Goal: Find specific page/section: Find specific page/section

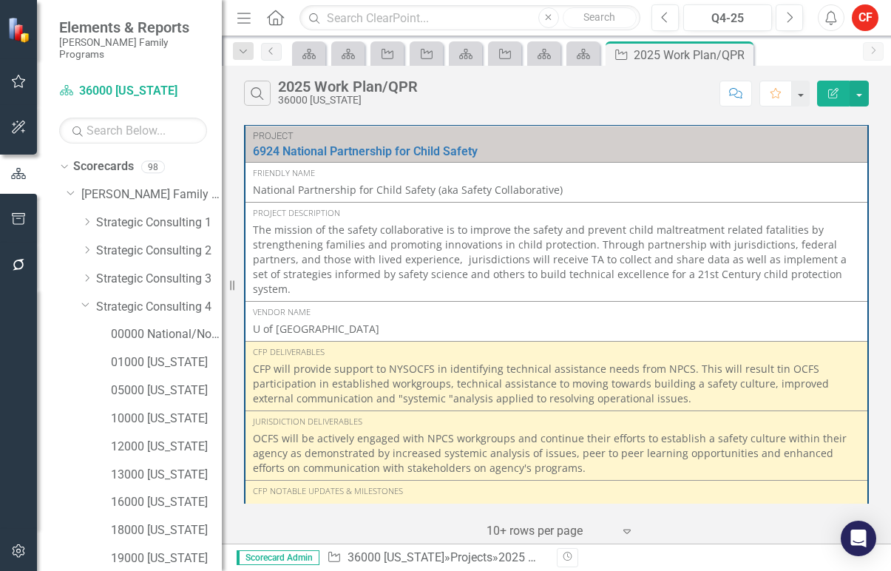
scroll to position [813, 0]
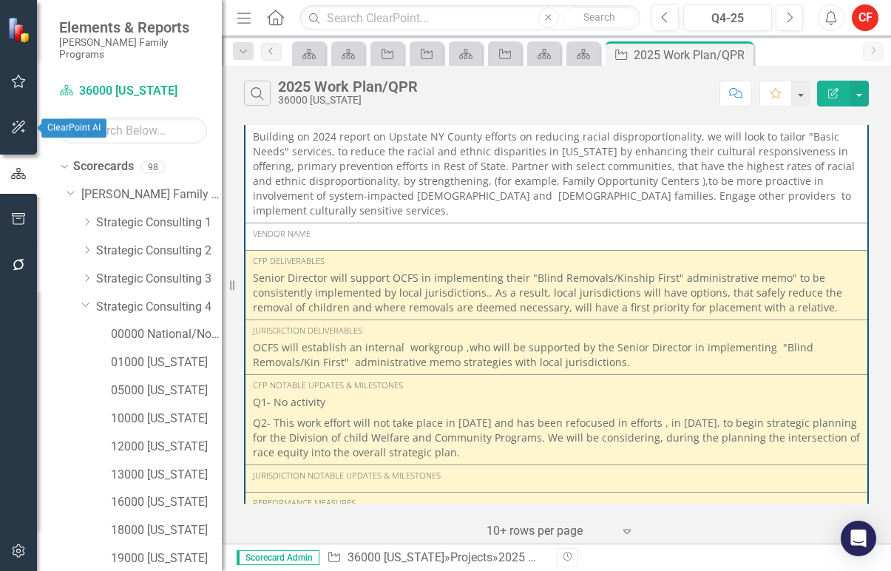
click at [11, 134] on button "button" at bounding box center [18, 127] width 33 height 31
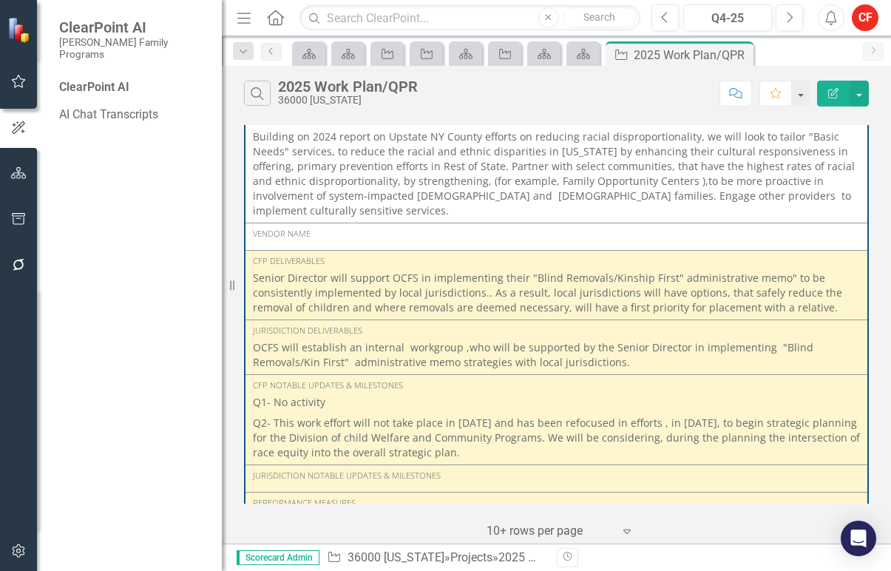
click at [99, 140] on div "ClearPoint AI AI Chat Transcripts" at bounding box center [129, 325] width 185 height 492
click at [21, 169] on icon "button" at bounding box center [19, 173] width 16 height 12
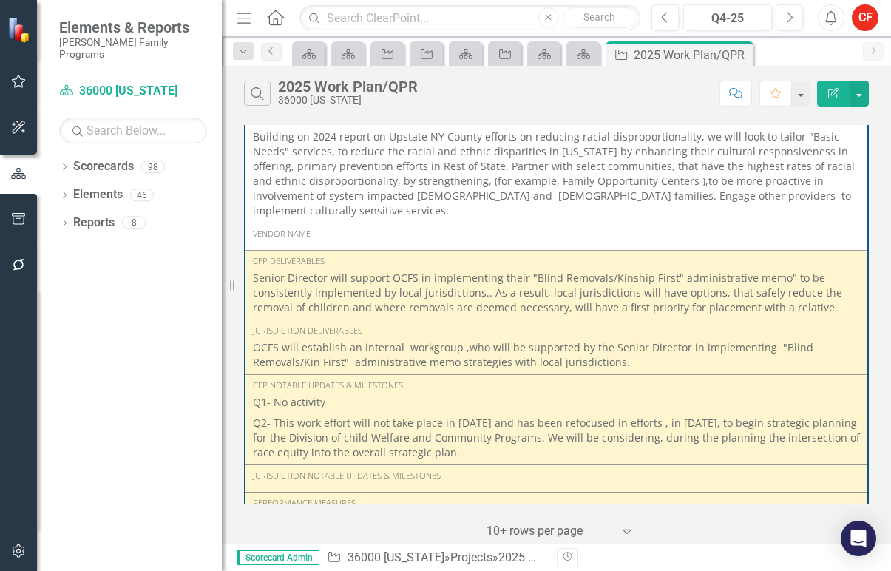
click at [78, 356] on div "Dropdown Scorecards 98 Dropdown [PERSON_NAME] Family Programs Dropdown Strategi…" at bounding box center [129, 363] width 185 height 416
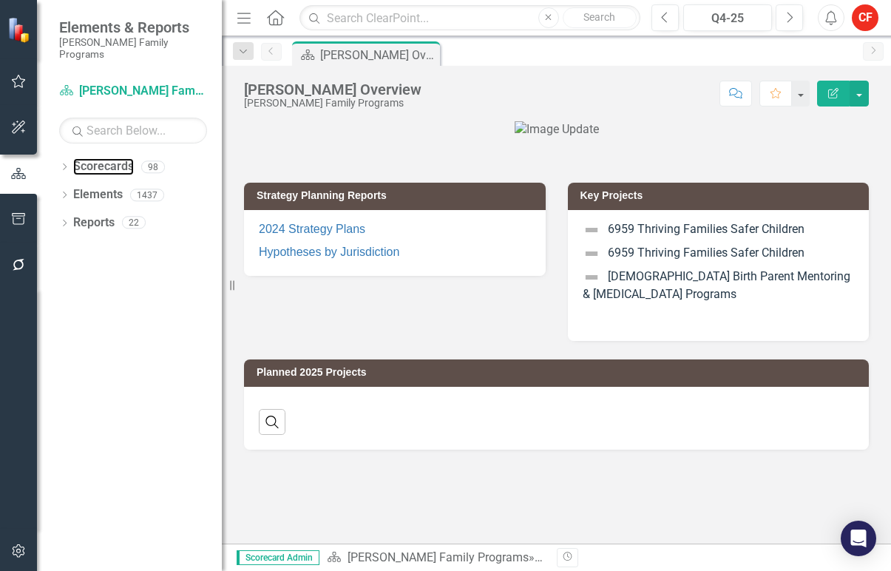
click at [74, 158] on link "Scorecards" at bounding box center [103, 166] width 61 height 17
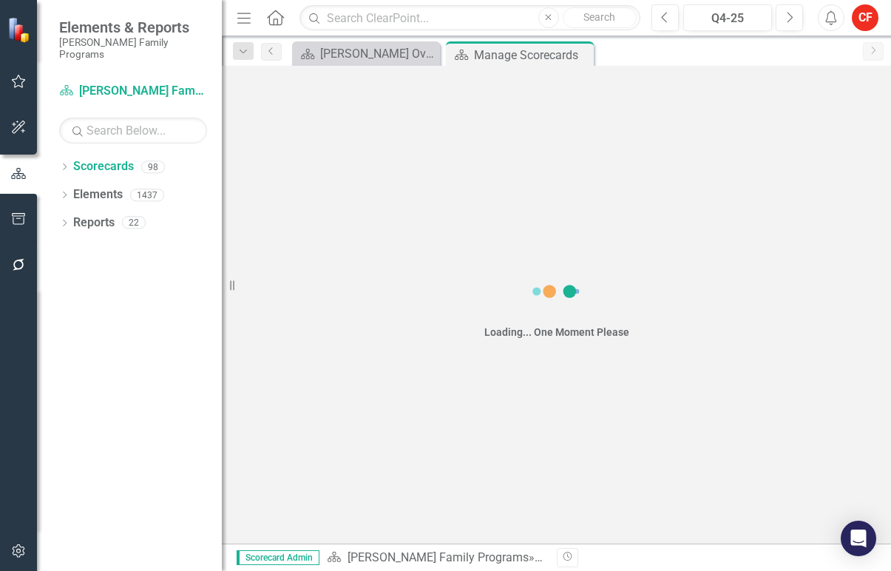
click at [65, 164] on icon "Dropdown" at bounding box center [64, 168] width 10 height 8
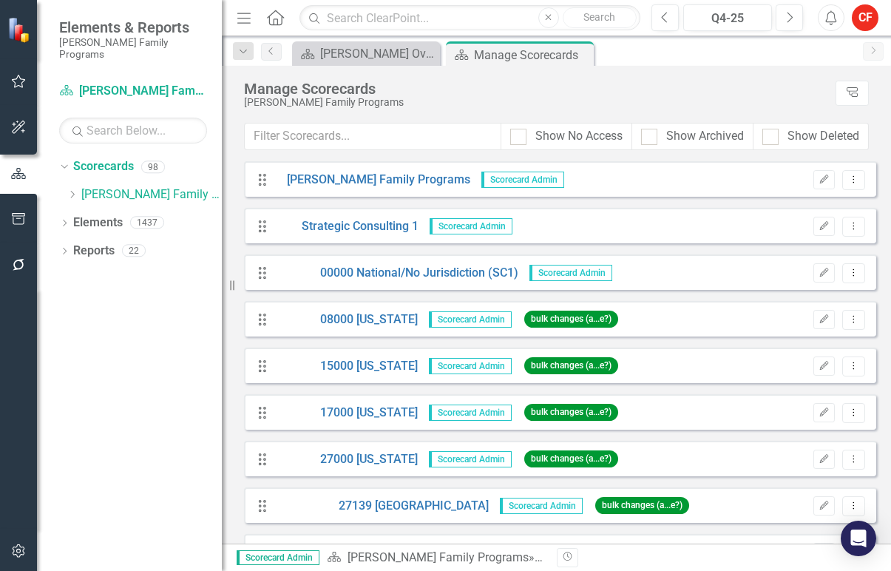
click at [75, 190] on icon "Dropdown" at bounding box center [72, 194] width 11 height 9
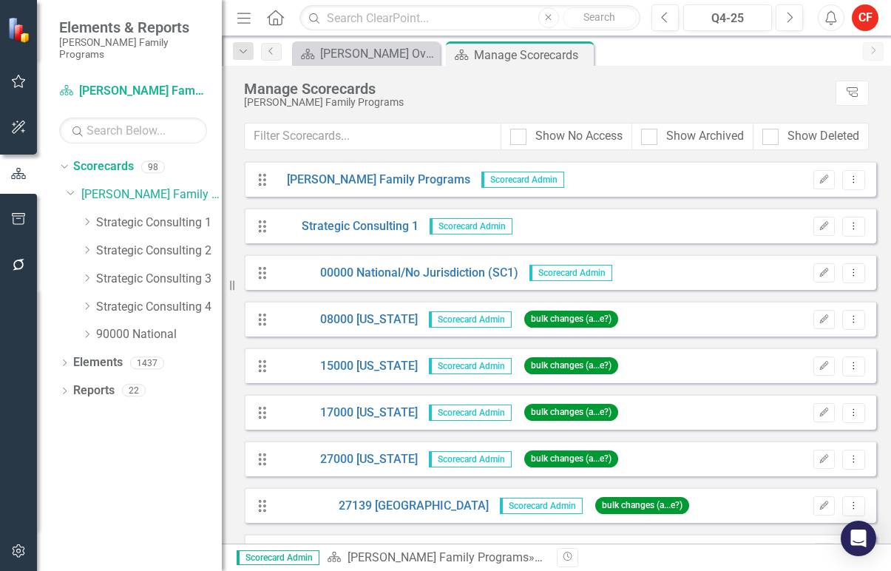
click at [86, 302] on icon "Dropdown" at bounding box center [86, 306] width 11 height 9
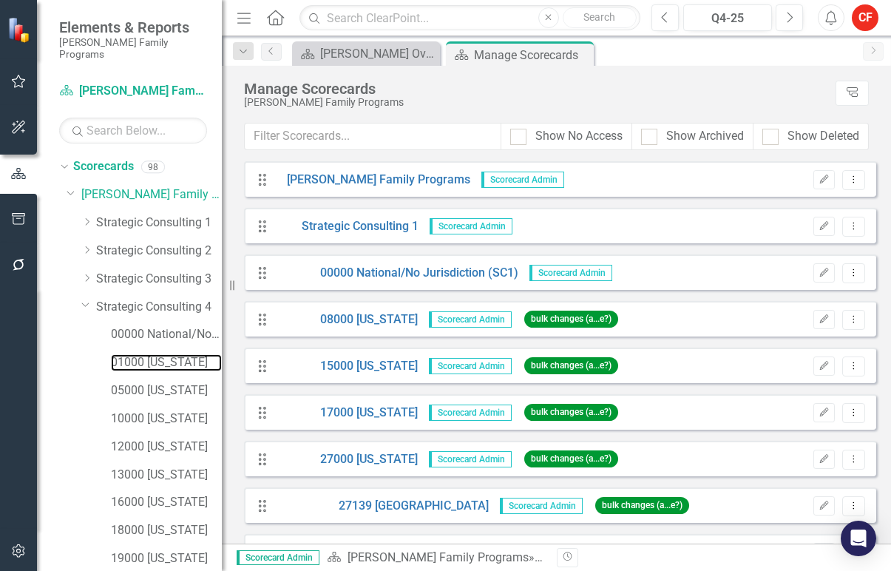
click at [142, 355] on link "01000 [US_STATE]" at bounding box center [166, 362] width 111 height 17
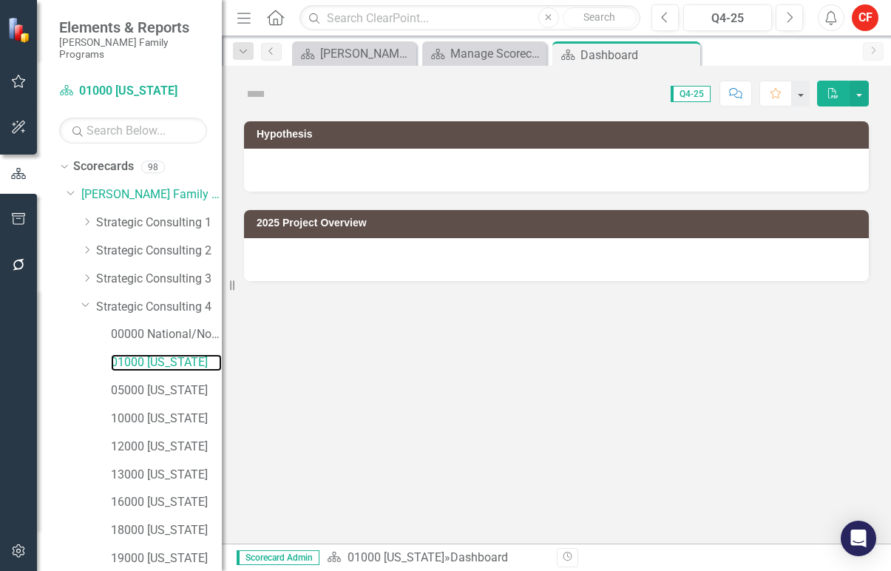
scroll to position [271, 0]
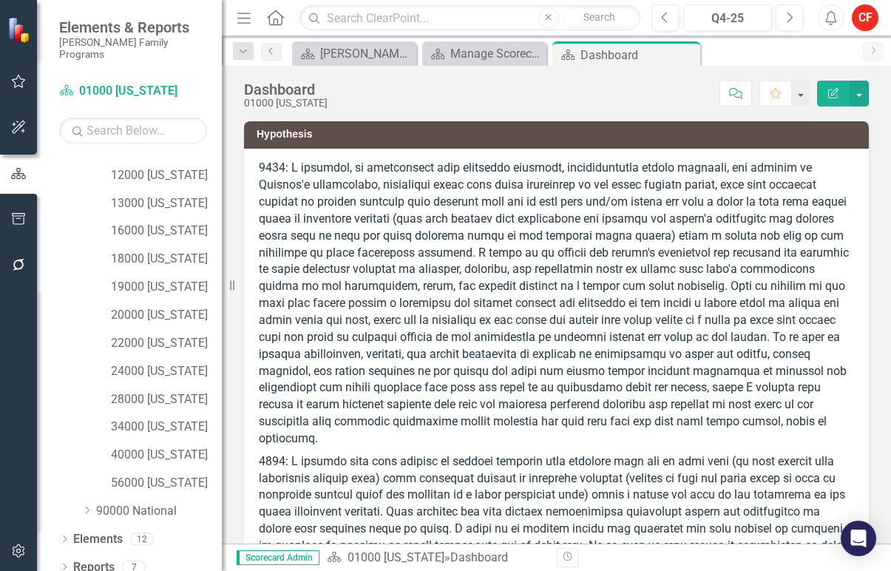
click at [64, 555] on div "Dropdown Reports 7" at bounding box center [140, 569] width 163 height 28
click at [64, 563] on div "Dropdown" at bounding box center [64, 569] width 10 height 13
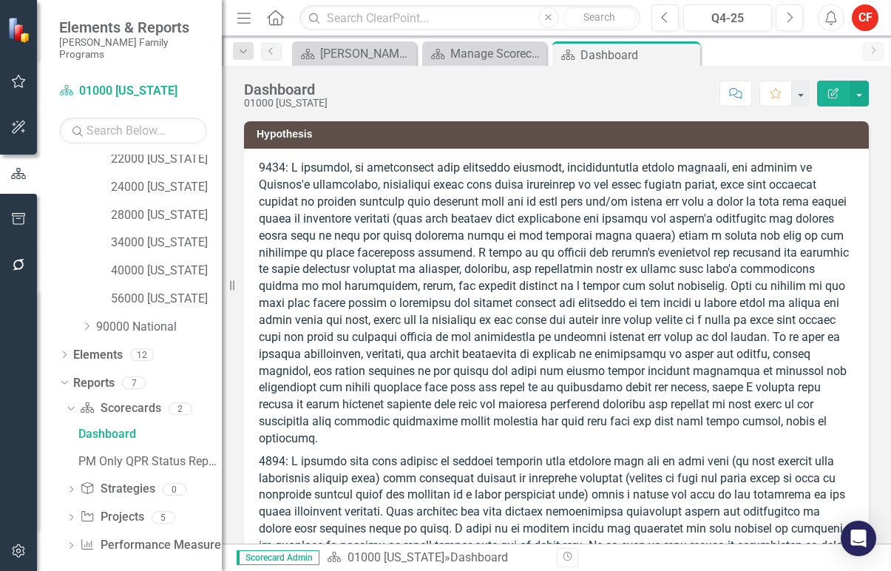
click at [74, 512] on div "Dropdown" at bounding box center [71, 518] width 10 height 13
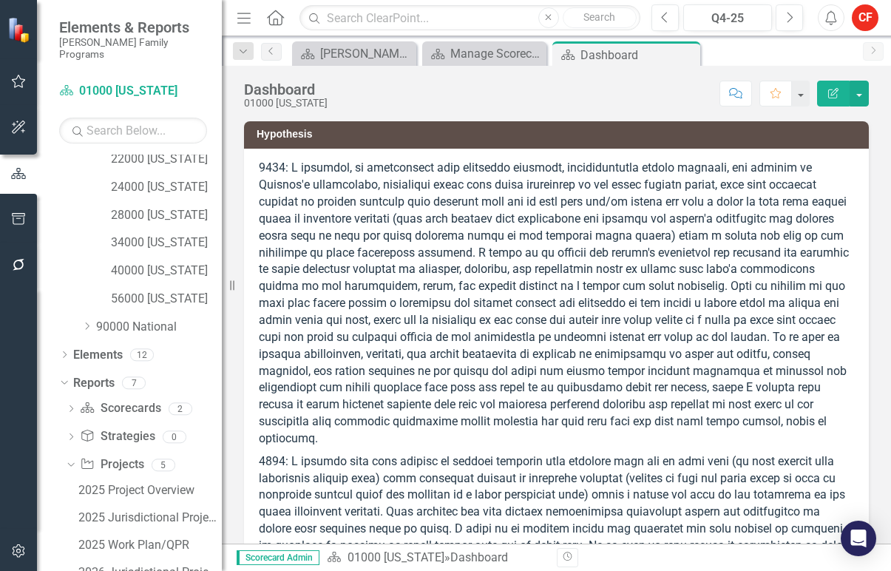
scroll to position [538, 0]
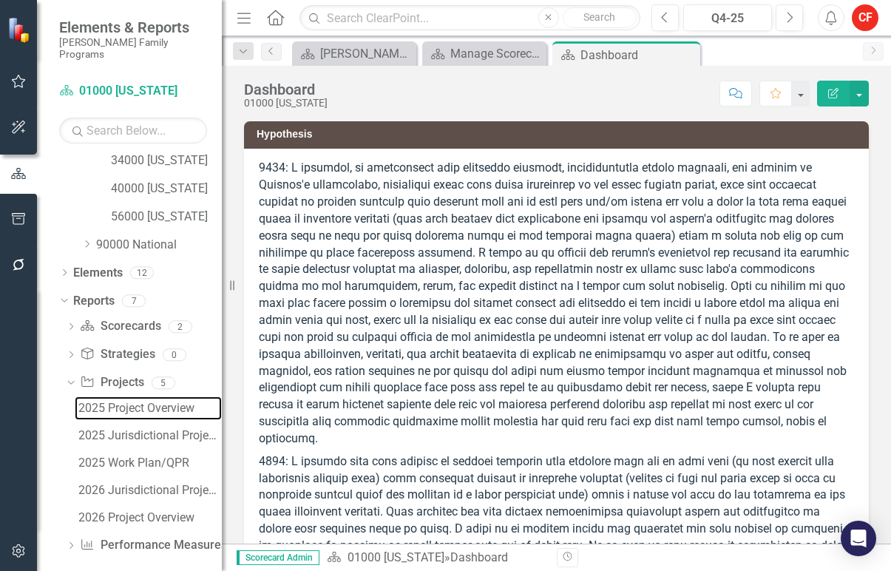
click at [120, 402] on div "2025 Project Overview" at bounding box center [149, 408] width 143 height 13
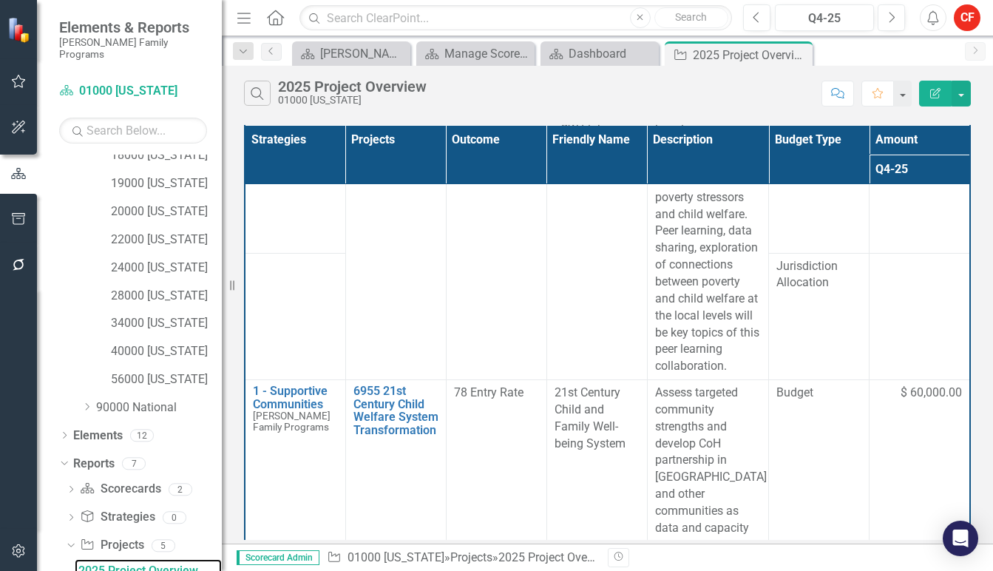
scroll to position [138, 0]
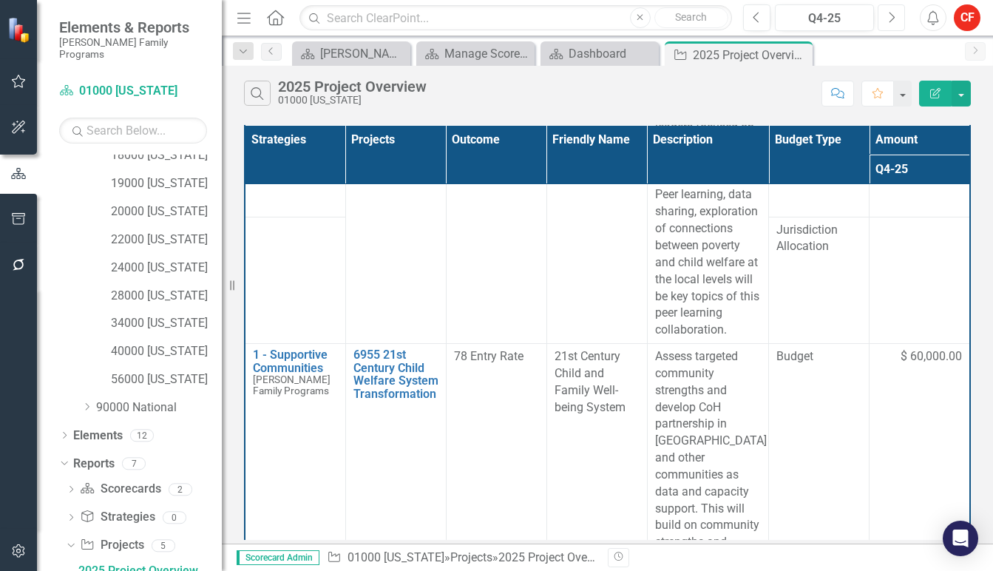
click at [890, 18] on icon "Next" at bounding box center [891, 17] width 8 height 13
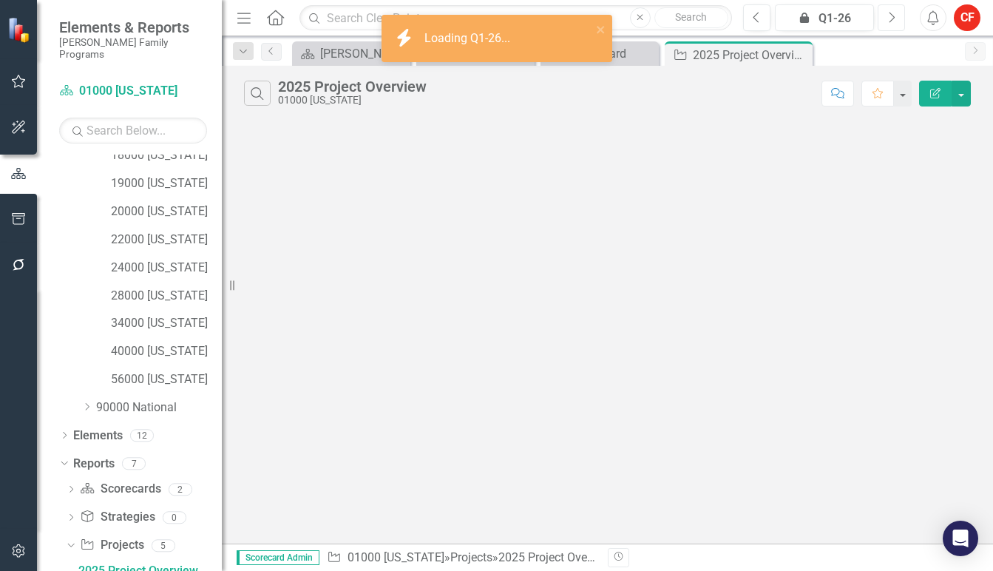
click at [890, 18] on icon "Next" at bounding box center [891, 17] width 8 height 13
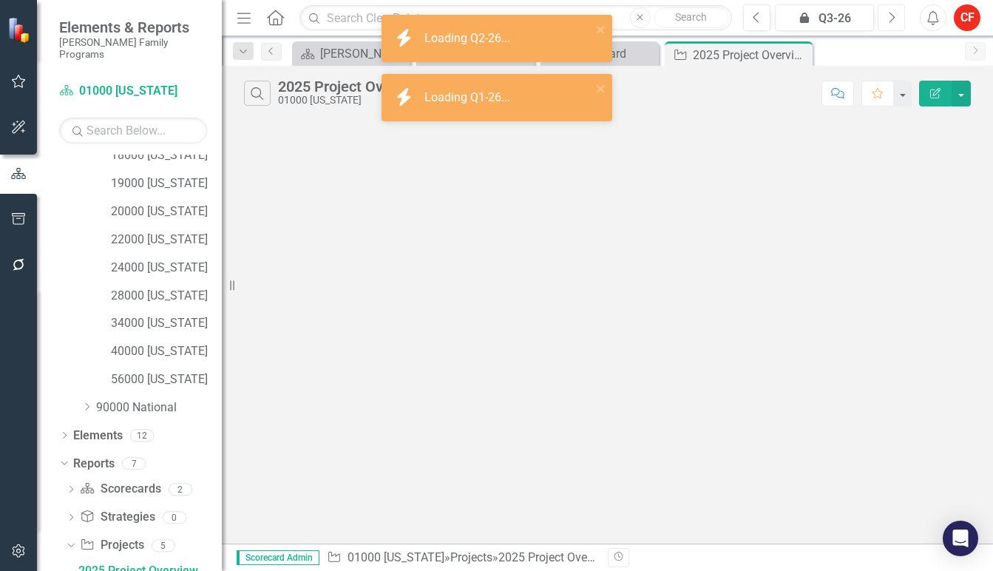
click at [890, 18] on icon "Next" at bounding box center [891, 17] width 8 height 13
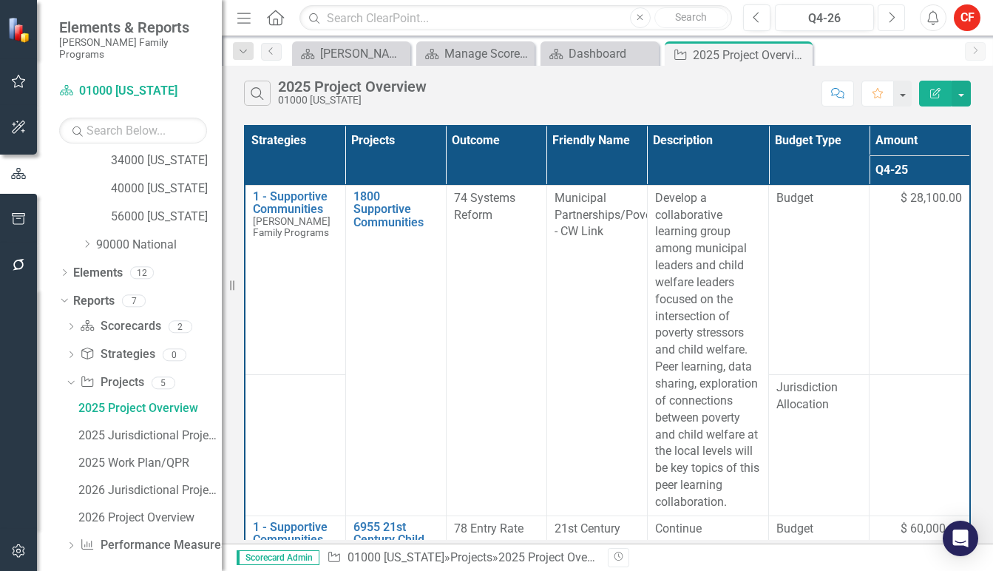
scroll to position [538, 0]
click at [125, 478] on link "2026 Jurisdictional Projects Assessment" at bounding box center [148, 490] width 147 height 24
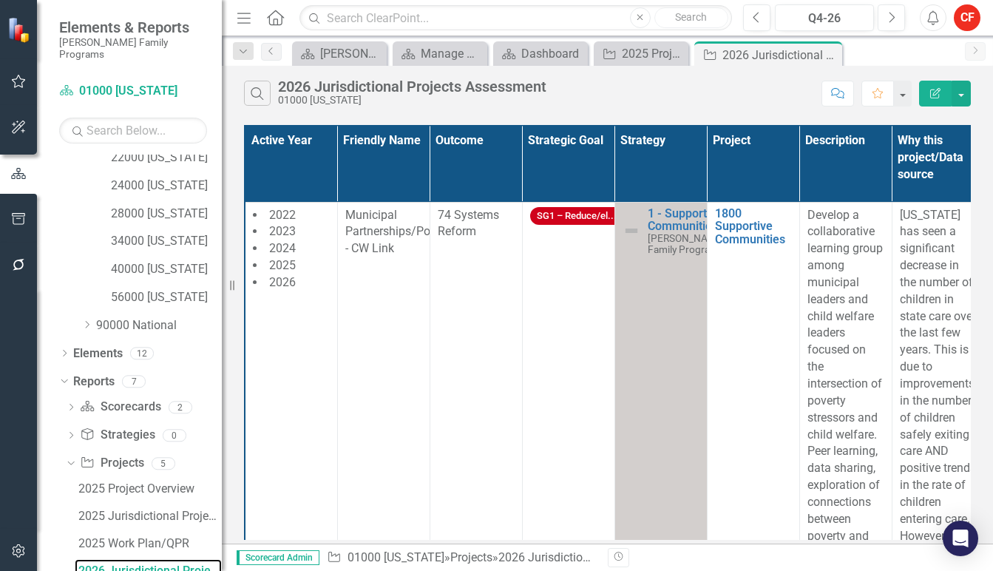
scroll to position [538, 0]
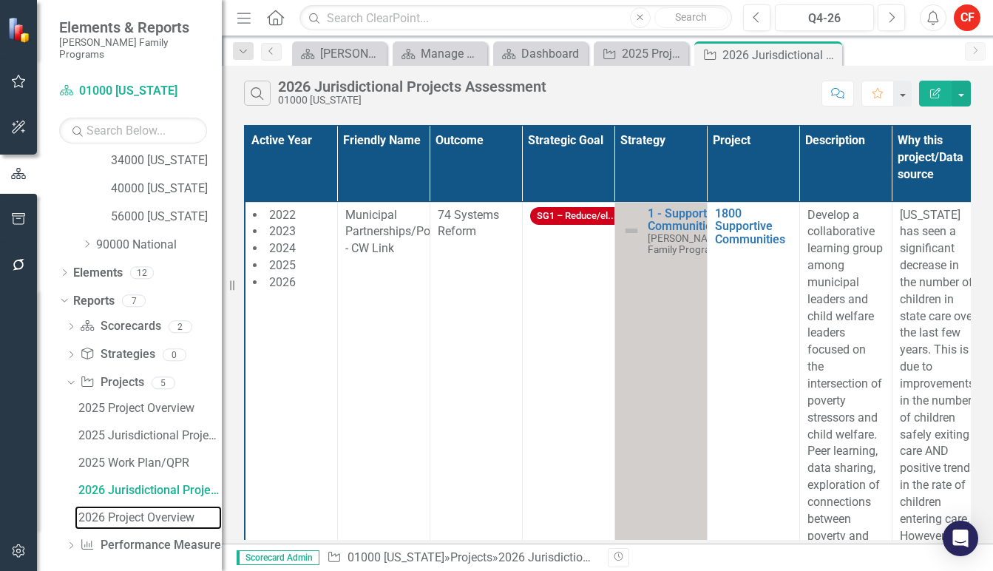
click at [148, 511] on div "2026 Project Overview" at bounding box center [149, 517] width 143 height 13
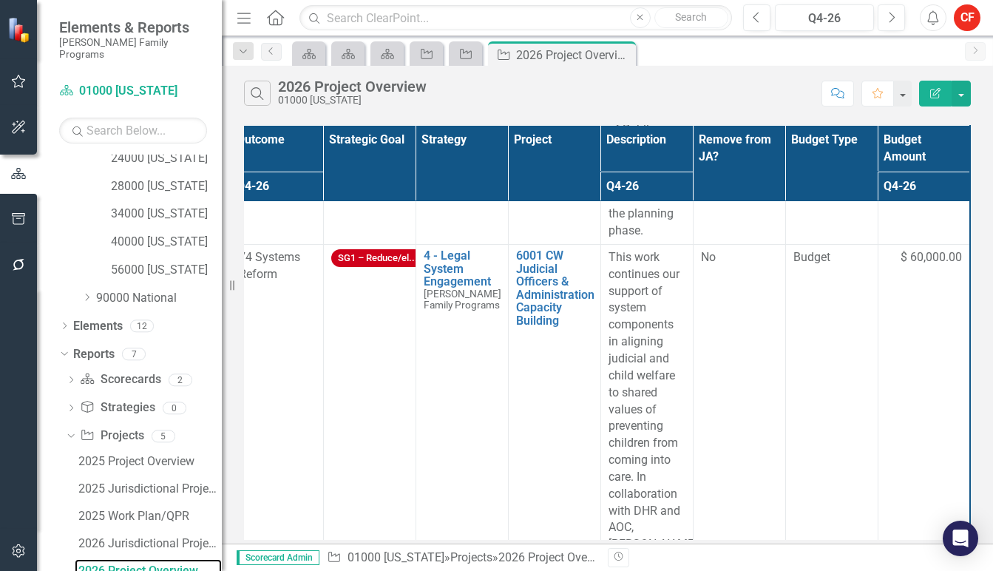
scroll to position [1127, 118]
click at [766, 362] on td "No" at bounding box center [739, 560] width 92 height 634
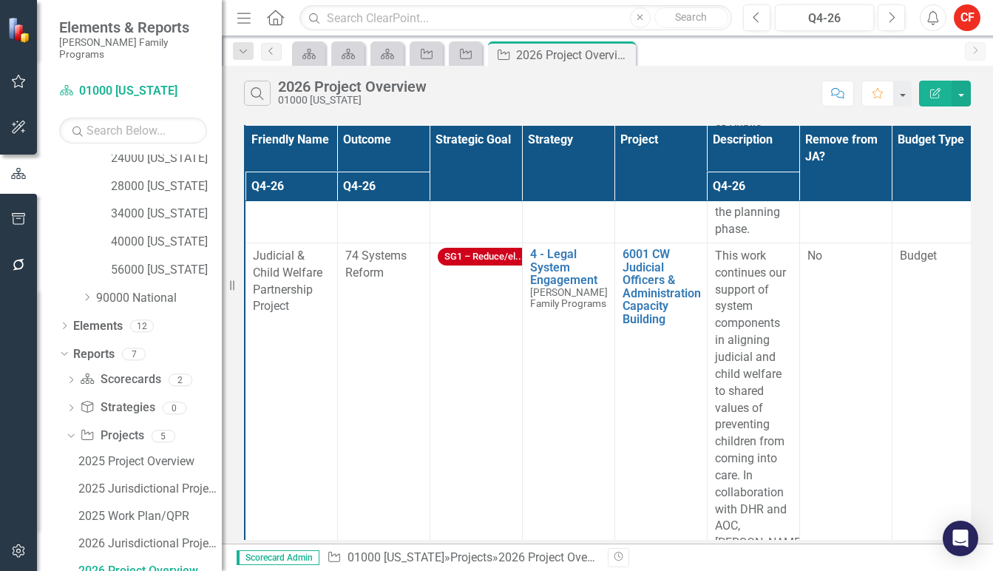
click at [846, 394] on td "No" at bounding box center [845, 560] width 92 height 634
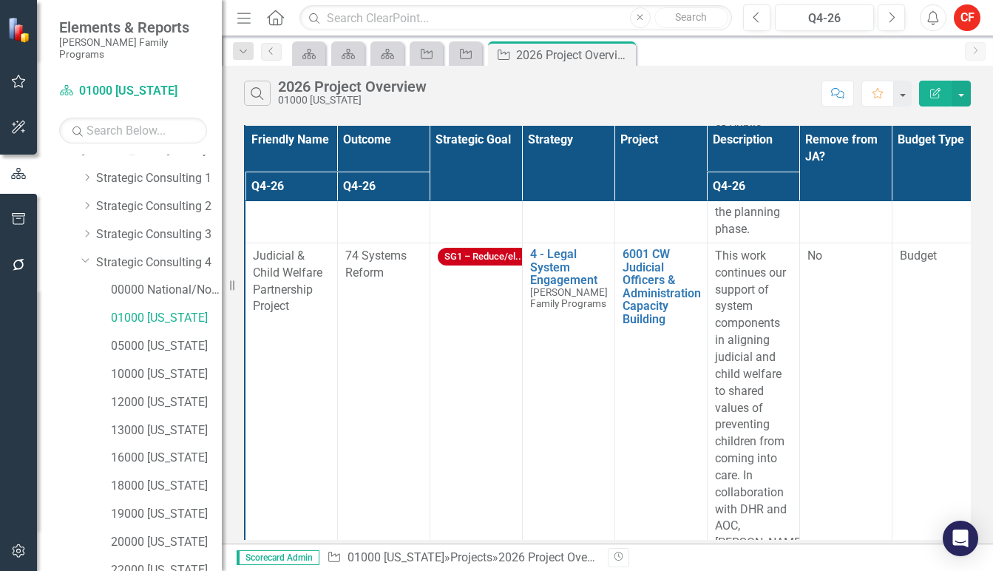
scroll to position [44, 0]
click at [170, 339] on link "05000 [US_STATE]" at bounding box center [166, 347] width 111 height 17
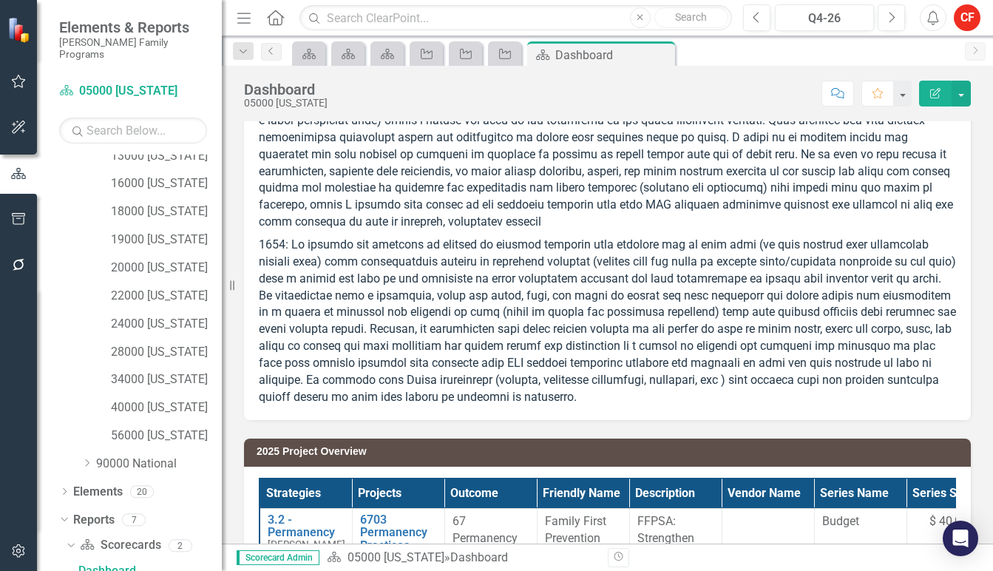
scroll to position [373, 0]
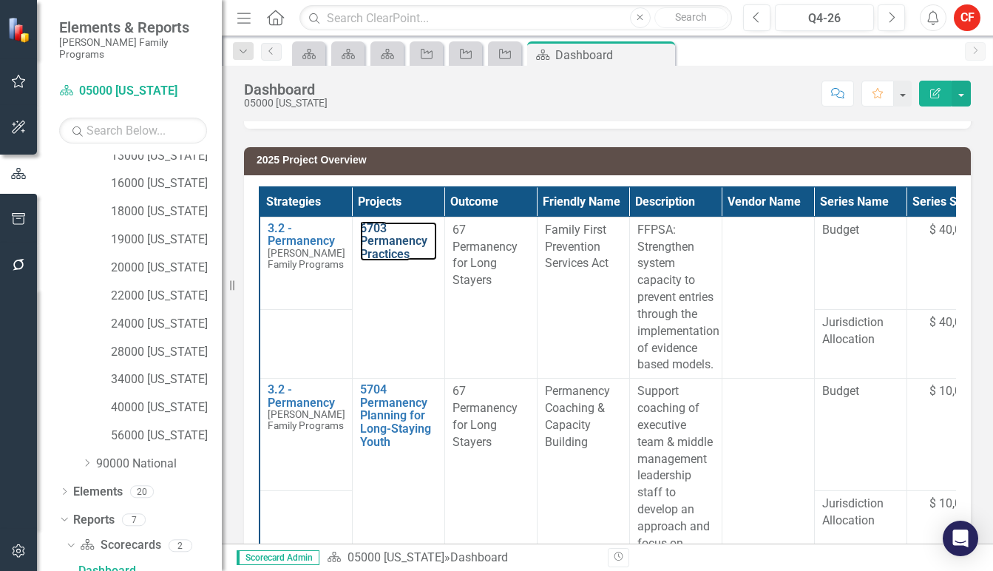
click at [381, 233] on link "6703 Permanency Practices" at bounding box center [398, 241] width 77 height 39
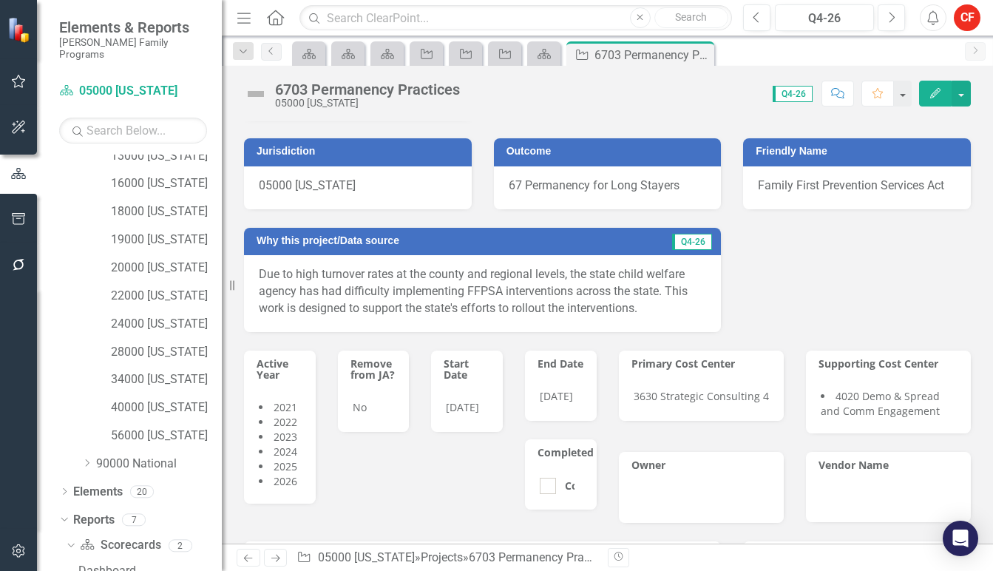
scroll to position [95, 0]
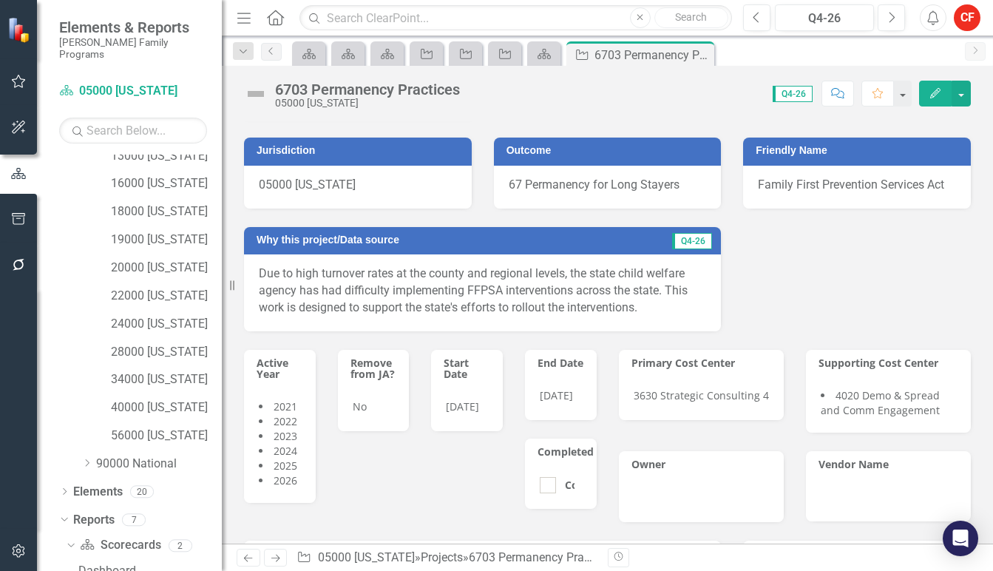
click at [566, 393] on span "5/28/21" at bounding box center [556, 395] width 33 height 14
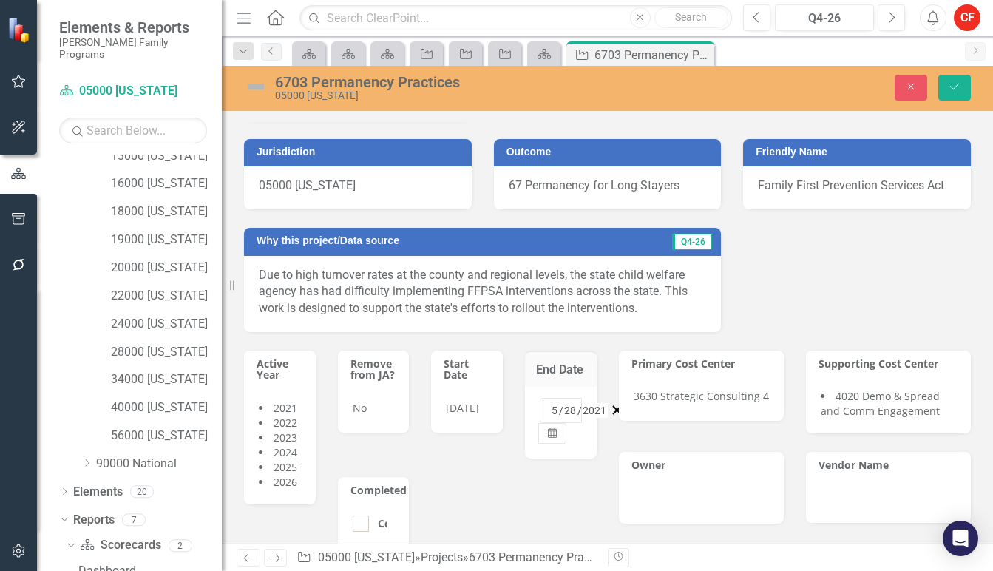
click at [566, 393] on div "5 / 28 / 2021 Calendar" at bounding box center [561, 423] width 72 height 72
click at [589, 451] on div "5 / 28 / 2021 Calendar" at bounding box center [561, 423] width 72 height 72
click at [890, 85] on button "Close" at bounding box center [911, 88] width 33 height 26
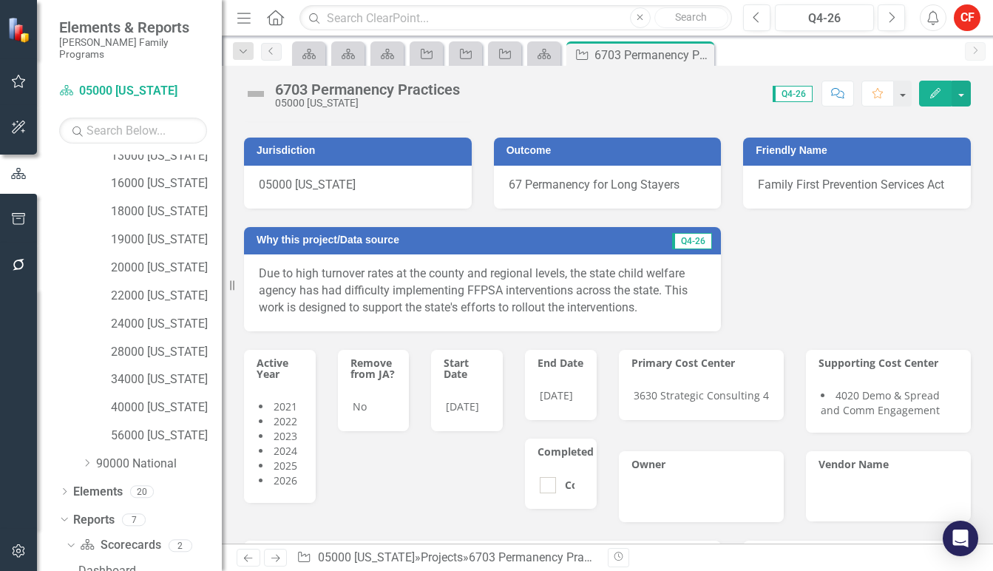
click at [444, 532] on div "Notes JA" at bounding box center [482, 566] width 499 height 89
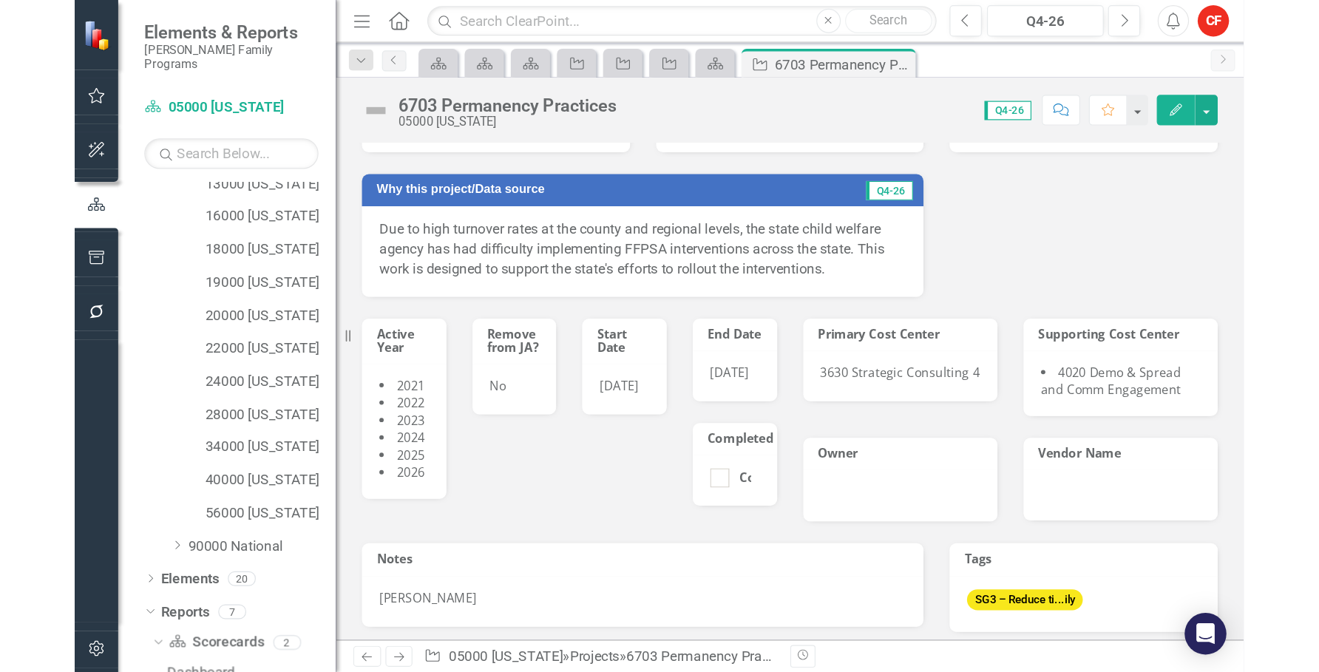
scroll to position [172, 0]
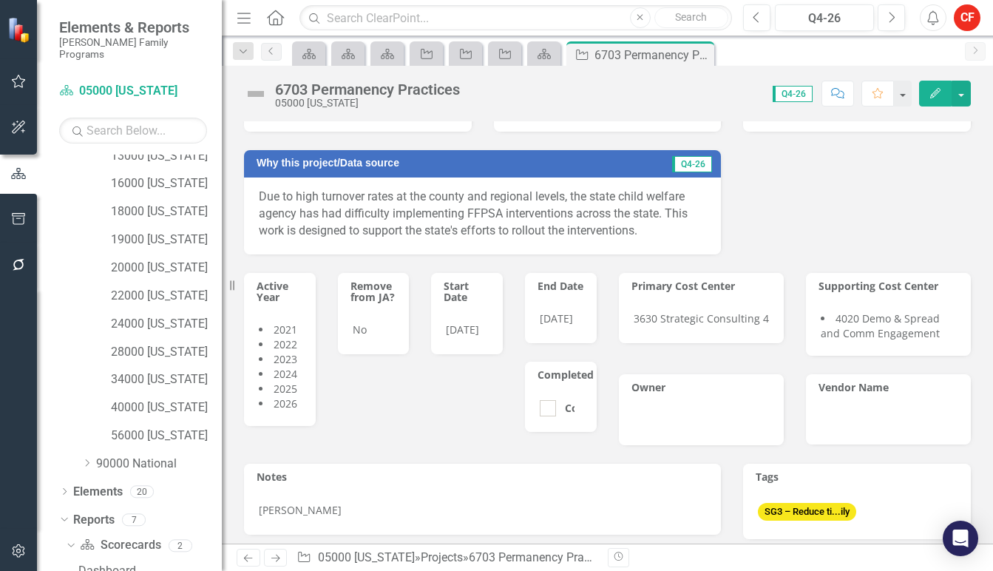
click at [441, 409] on div "Active Year 2021 2022 2023 2024 2025 2026 Remove from JA? No Start Date 4/28/21…" at bounding box center [420, 343] width 375 height 178
click at [482, 439] on div "Active Year 2021 2022 2023 2024 2025 2026 Remove from JA? No Start Date 4/28/21…" at bounding box center [607, 350] width 749 height 192
drag, startPoint x: 299, startPoint y: 407, endPoint x: 253, endPoint y: 287, distance: 129.0
click at [253, 287] on div "Active Year 2021 2022 2023 2024 2025 2026" at bounding box center [280, 350] width 72 height 154
click at [423, 398] on div "Active Year 2021 2022 2023 2024 2025 2026 Remove from JA? No Start Date 4/28/21…" at bounding box center [420, 343] width 375 height 178
